Goal: Information Seeking & Learning: Check status

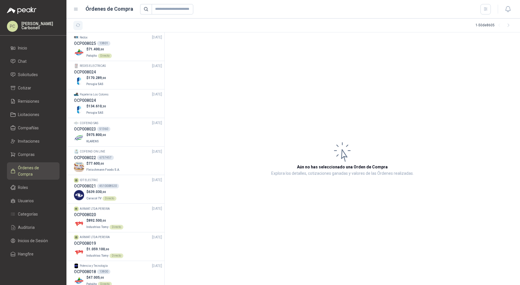
click at [80, 26] on icon "button" at bounding box center [78, 25] width 5 height 5
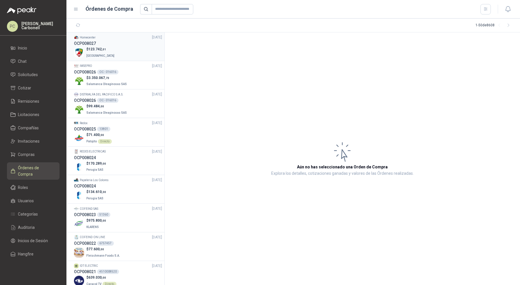
click at [124, 52] on div "$ 123.742 ,01 [GEOGRAPHIC_DATA]" at bounding box center [118, 53] width 88 height 12
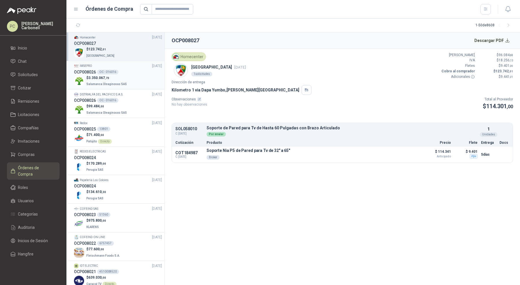
click at [124, 75] on link "IMSEPRO [DATE] OCP008026 OC - 016016 $ 3.350.067 ,73 Salamanca Oleaginosas SAS" at bounding box center [118, 75] width 88 height 24
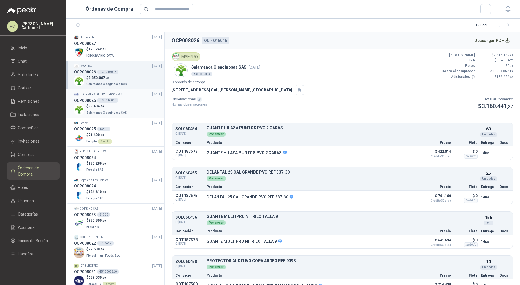
click at [116, 95] on p "DISTRIALFA DEL PACIFICO S.A.S." at bounding box center [102, 94] width 44 height 5
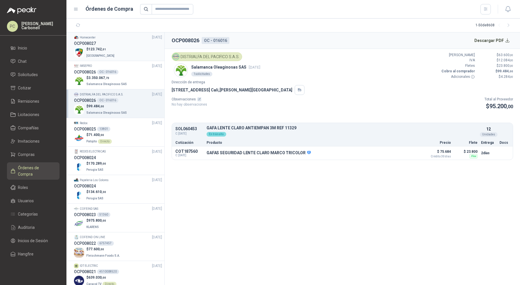
click at [123, 51] on div "$ 123.742 ,01 [GEOGRAPHIC_DATA]" at bounding box center [118, 53] width 88 height 12
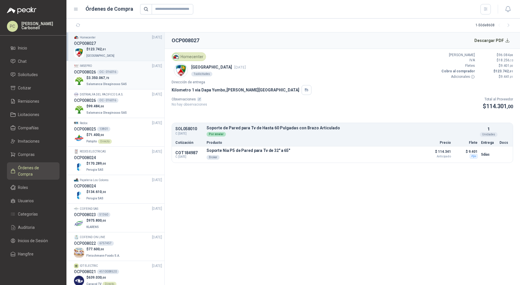
click at [119, 69] on div "OCP008026 OC - 016016" at bounding box center [118, 72] width 88 height 6
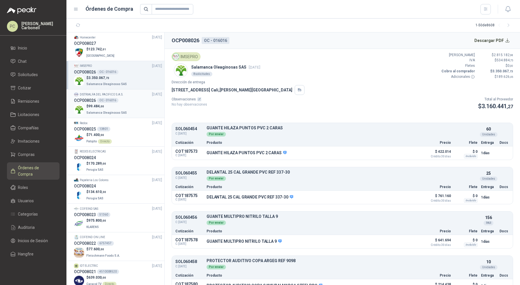
click at [122, 104] on p "$ 99.484 ,00" at bounding box center [107, 105] width 42 height 5
